Goal: Navigation & Orientation: Find specific page/section

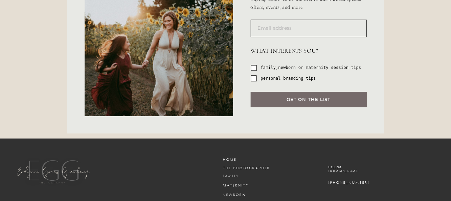
scroll to position [2612, 0]
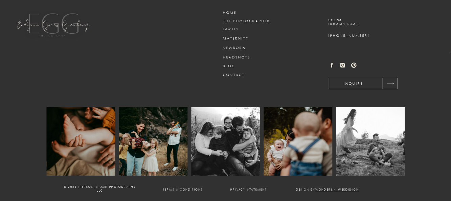
click at [242, 57] on h3 "headshots" at bounding box center [239, 57] width 32 height 5
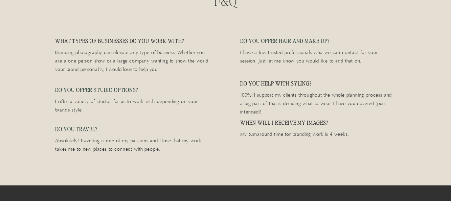
scroll to position [1709, 0]
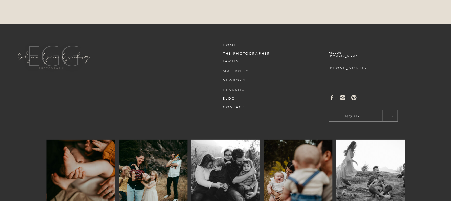
click at [248, 53] on h3 "the photographer" at bounding box center [252, 53] width 58 height 5
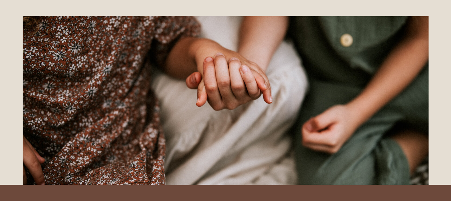
scroll to position [762, 0]
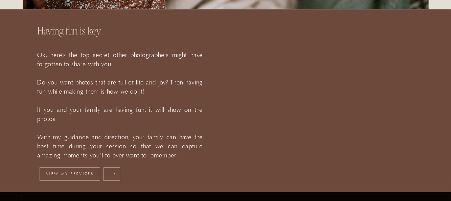
click at [108, 174] on icon at bounding box center [111, 173] width 13 height 9
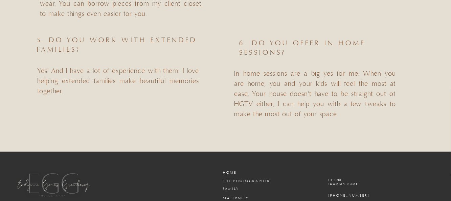
scroll to position [3294, 0]
